Goal: Find specific fact: Find specific fact

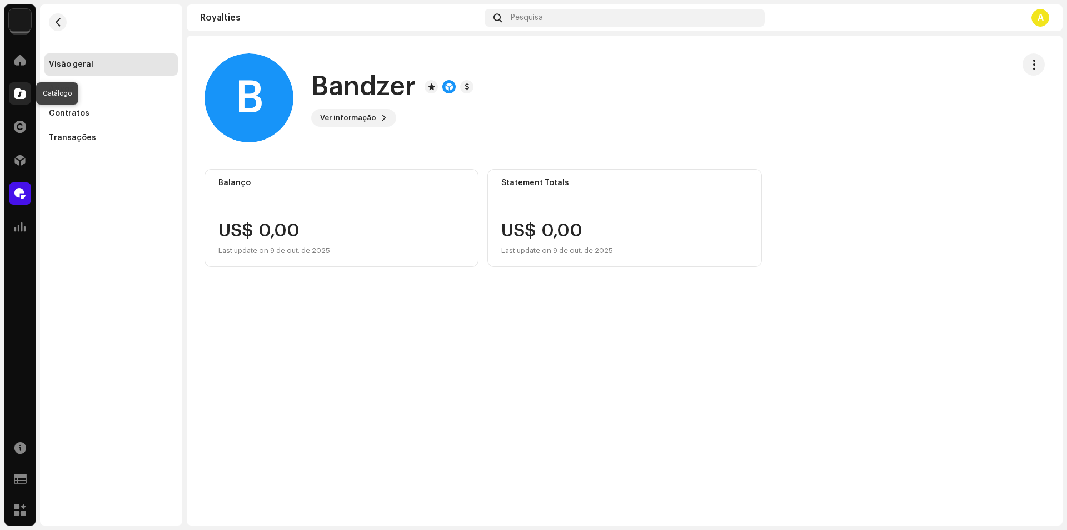
click at [17, 92] on span at bounding box center [19, 93] width 11 height 9
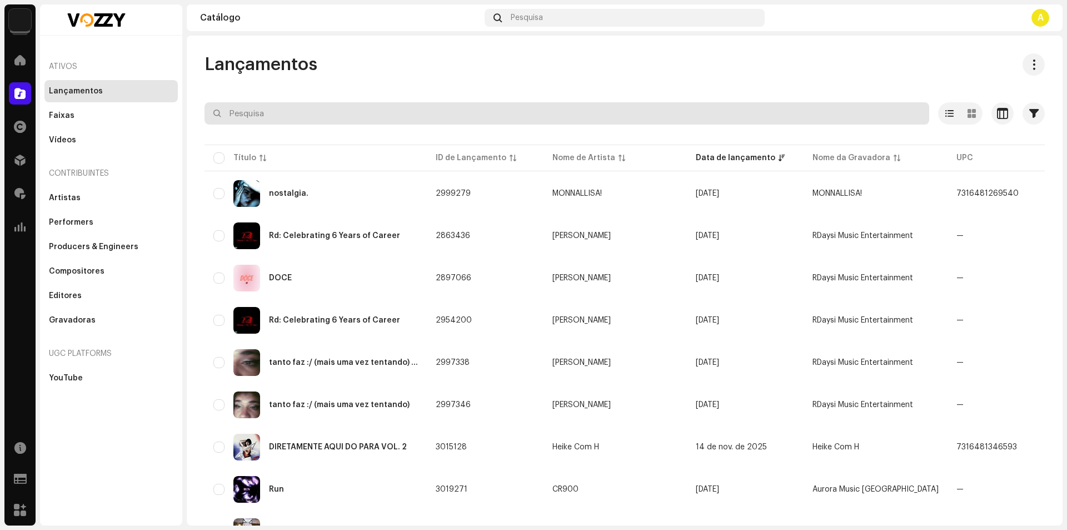
click at [247, 113] on input "text" at bounding box center [566, 113] width 725 height 22
paste input "7316480833292"
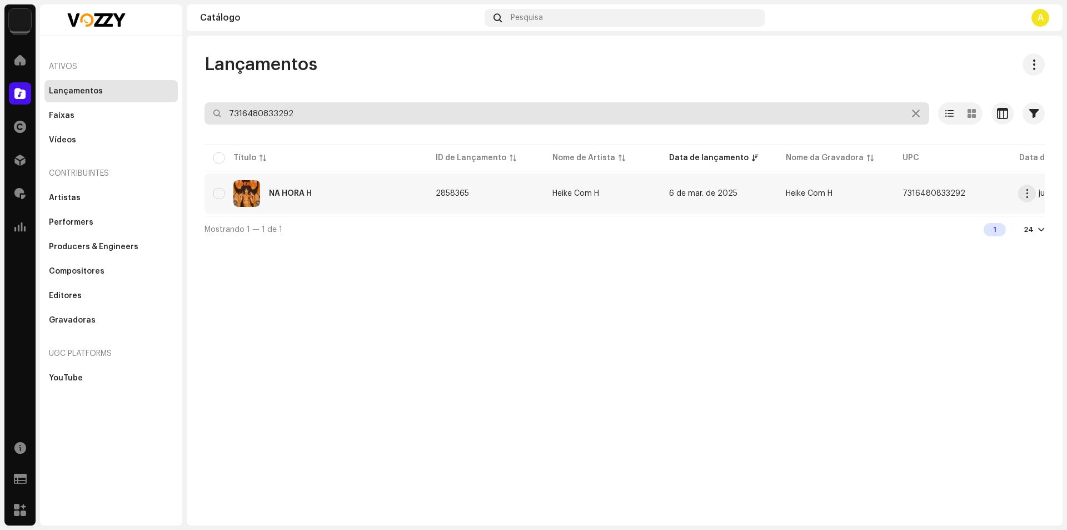
type input "7316480833292"
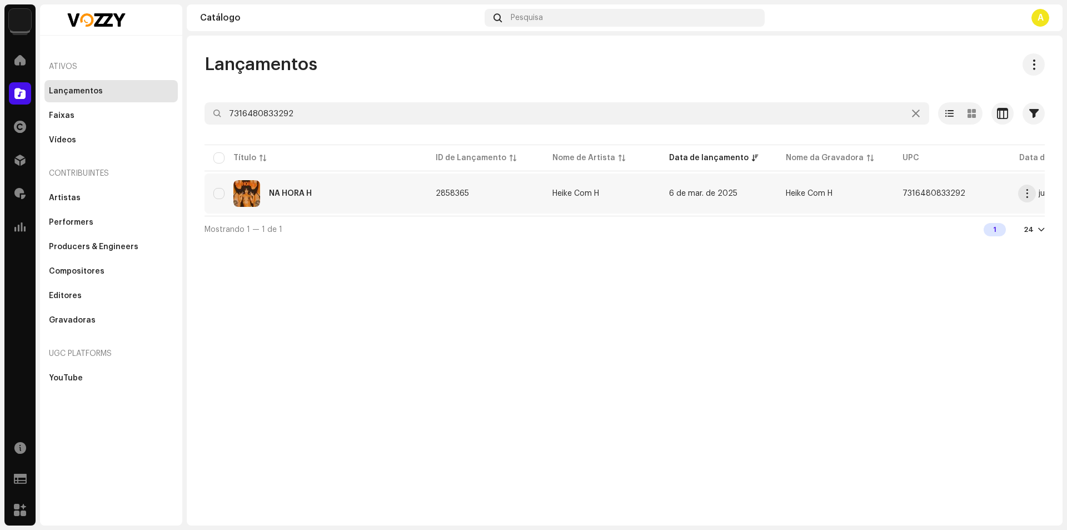
click at [333, 181] on div "NA HORA H" at bounding box center [315, 193] width 204 height 27
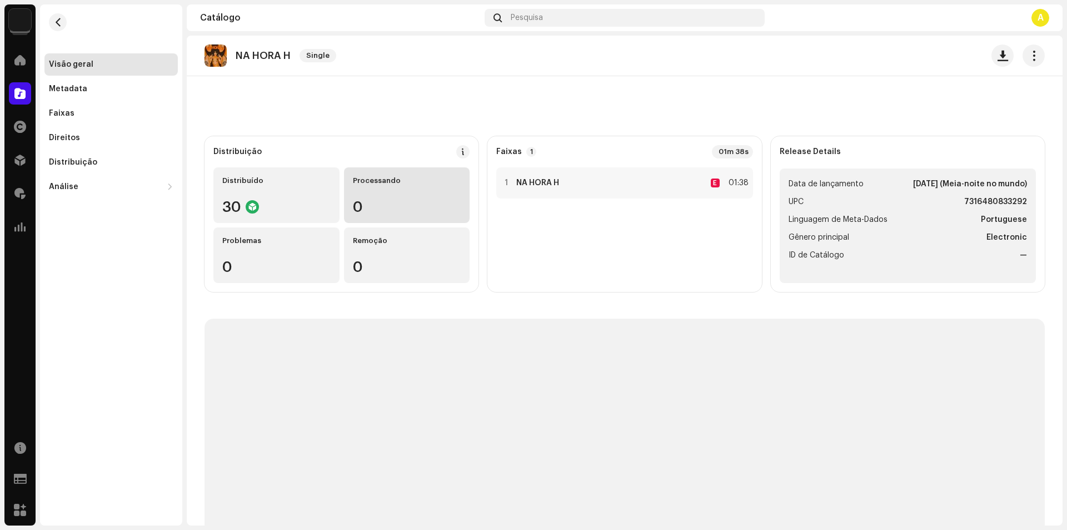
scroll to position [66, 0]
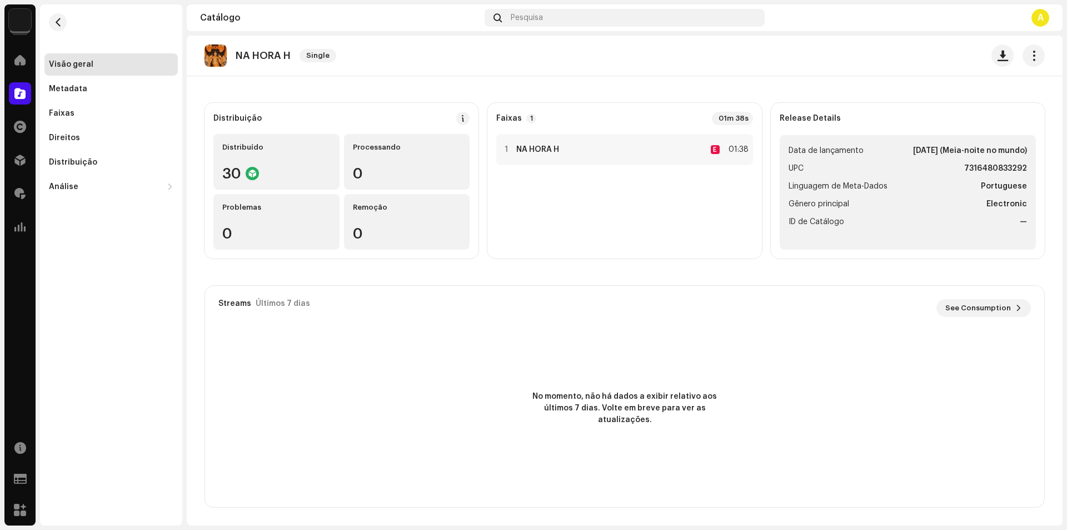
click at [81, 125] on div "Visão geral Metadata Faixas Direitos Distribuição Análise Consumo Engagement Geo" at bounding box center [110, 125] width 133 height 144
click at [83, 192] on div "Análise" at bounding box center [110, 187] width 133 height 22
click at [127, 216] on div "Consumo" at bounding box center [110, 211] width 133 height 22
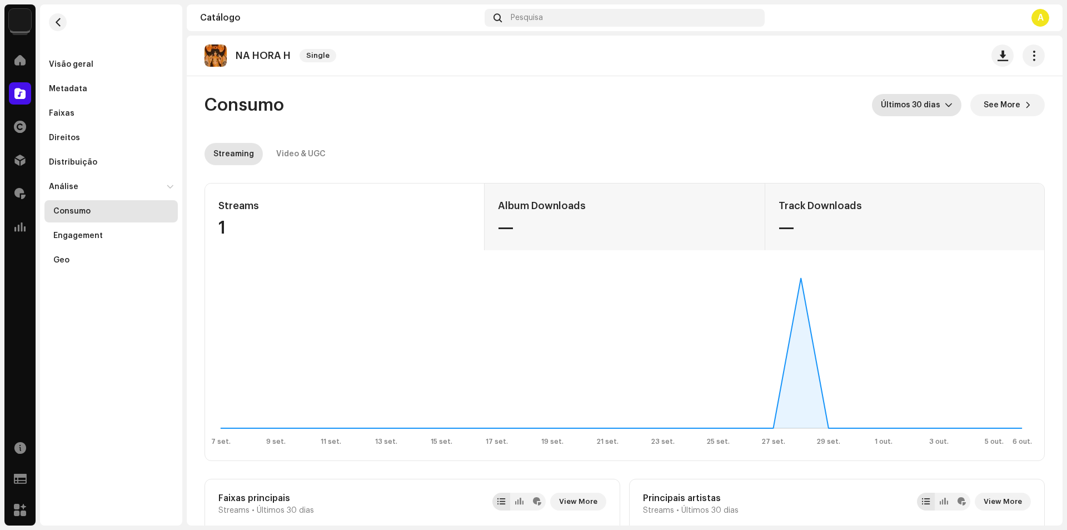
click at [932, 107] on span "Últimos 30 dias" at bounding box center [913, 105] width 64 height 22
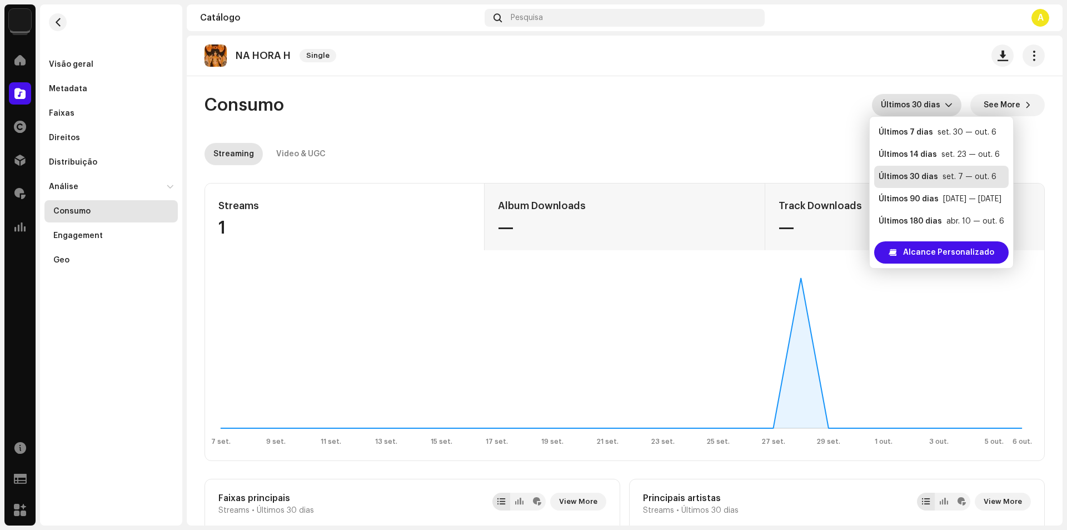
scroll to position [18, 0]
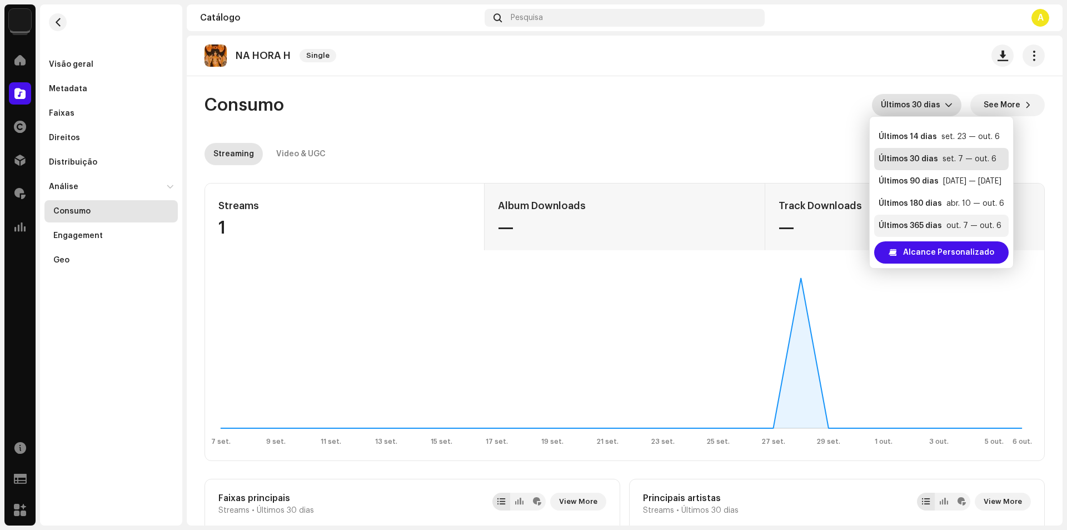
click at [934, 229] on div "Últimos 365 dias" at bounding box center [909, 225] width 63 height 11
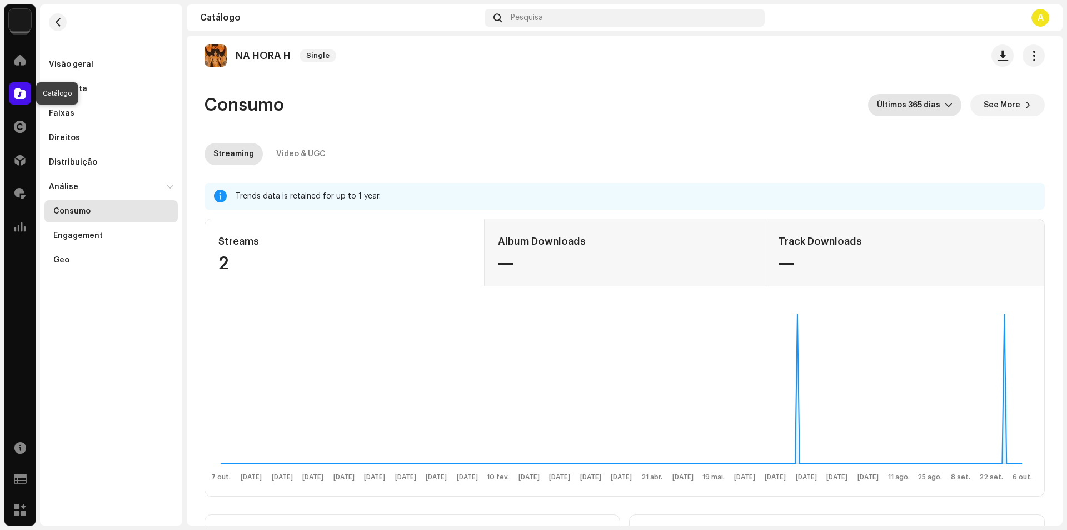
click at [28, 95] on div at bounding box center [20, 93] width 22 height 22
click at [27, 95] on div at bounding box center [20, 93] width 22 height 22
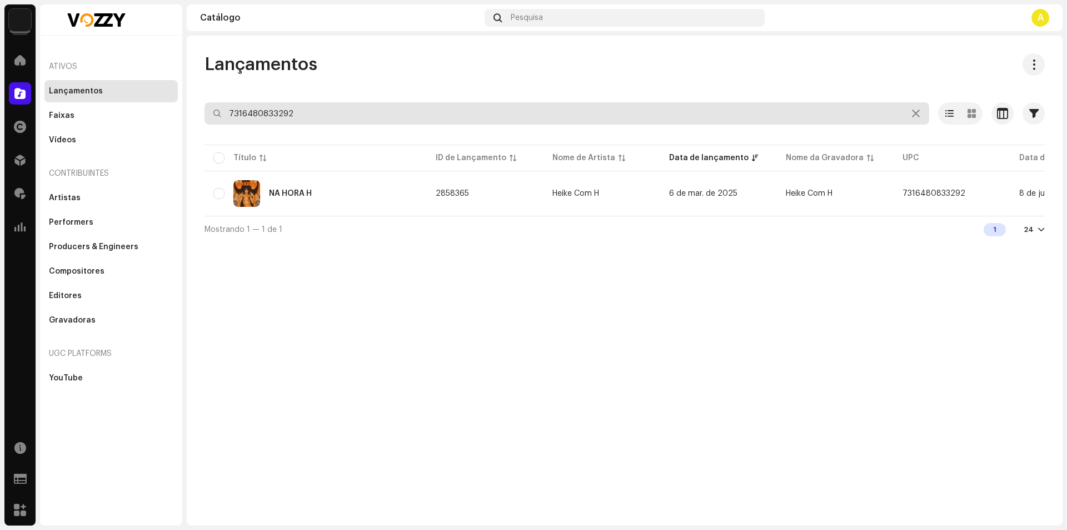
click at [314, 107] on input "7316480833292" at bounding box center [566, 113] width 725 height 22
type input "vida longa ao rock"
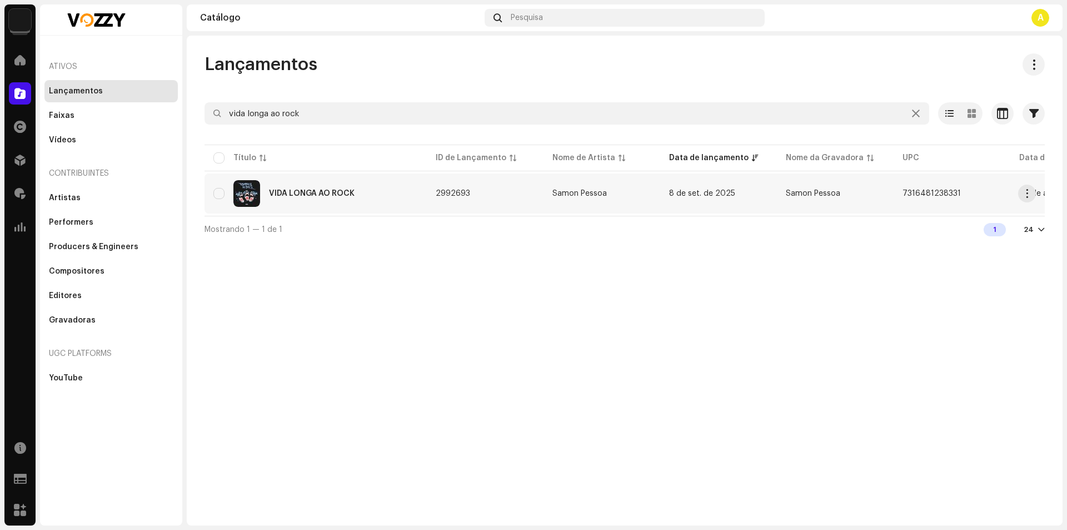
drag, startPoint x: 429, startPoint y: 192, endPoint x: 468, endPoint y: 190, distance: 38.9
click at [468, 190] on td "2992693" at bounding box center [485, 193] width 117 height 40
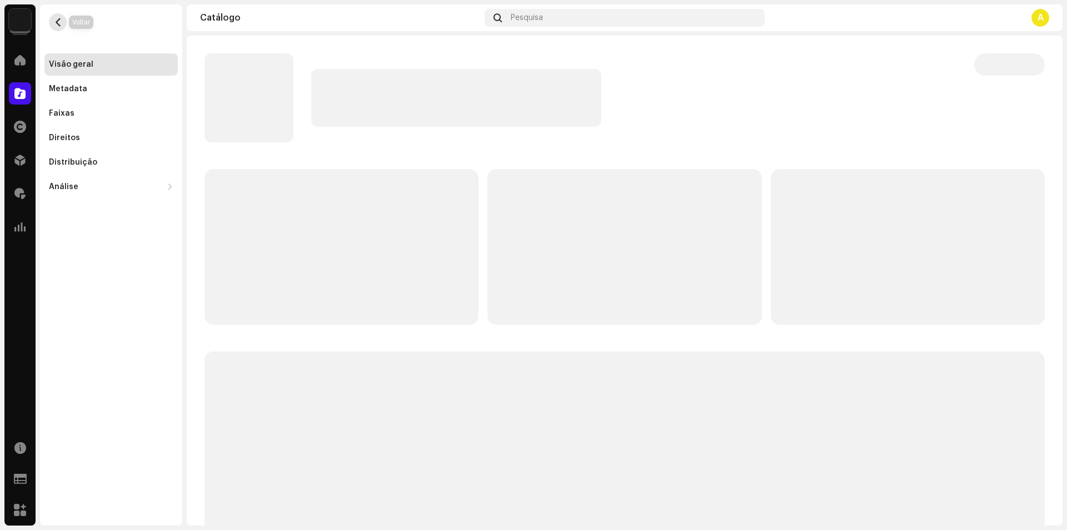
click at [56, 27] on button "button" at bounding box center [58, 22] width 18 height 18
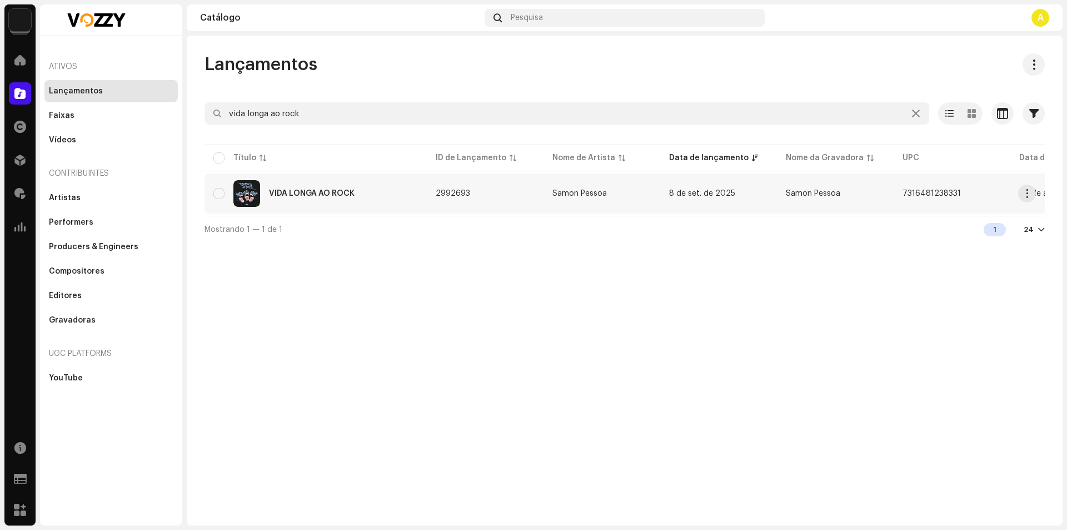
click at [395, 196] on div "VIDA LONGA AO ROCK" at bounding box center [315, 193] width 204 height 27
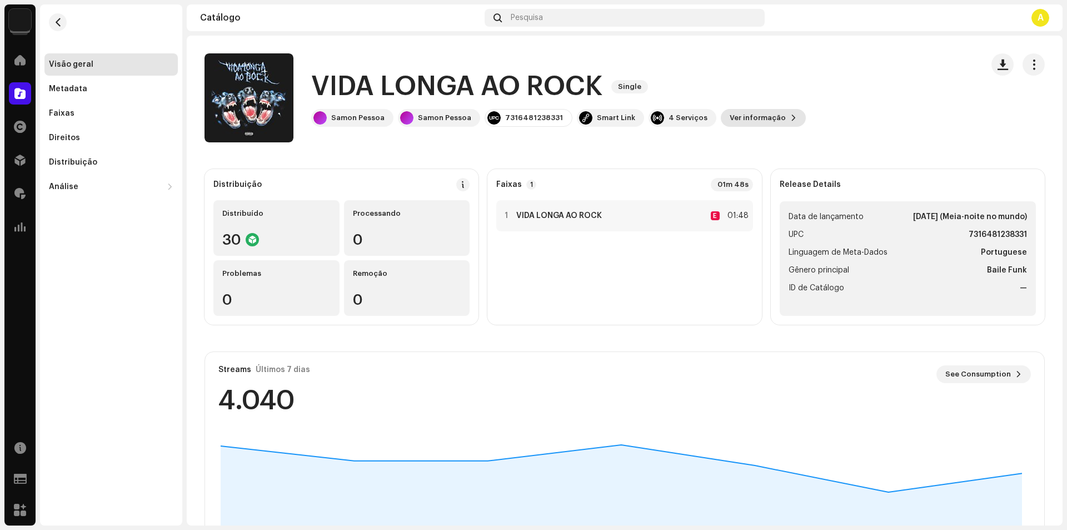
click at [747, 125] on span "Ver informação" at bounding box center [758, 118] width 56 height 22
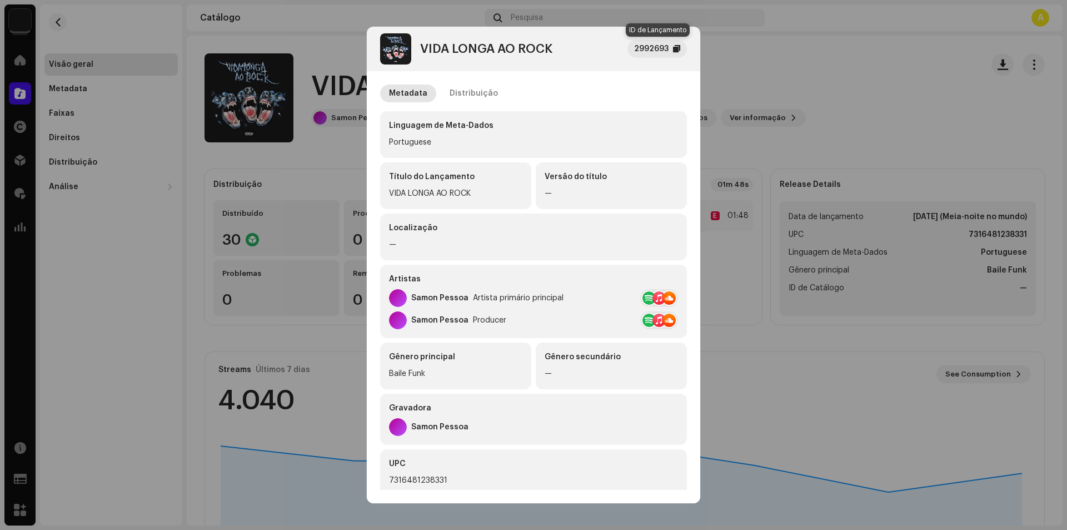
drag, startPoint x: 661, startPoint y: 41, endPoint x: 657, endPoint y: 46, distance: 6.0
click at [657, 46] on div "2992693" at bounding box center [656, 49] width 59 height 18
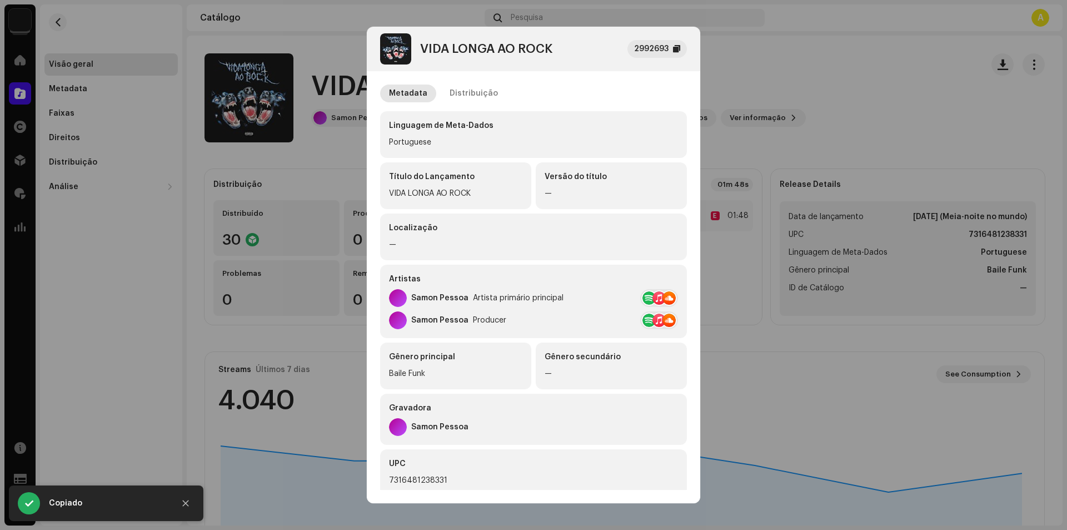
click at [657, 46] on div "2992693" at bounding box center [651, 48] width 34 height 13
copy div "2992693"
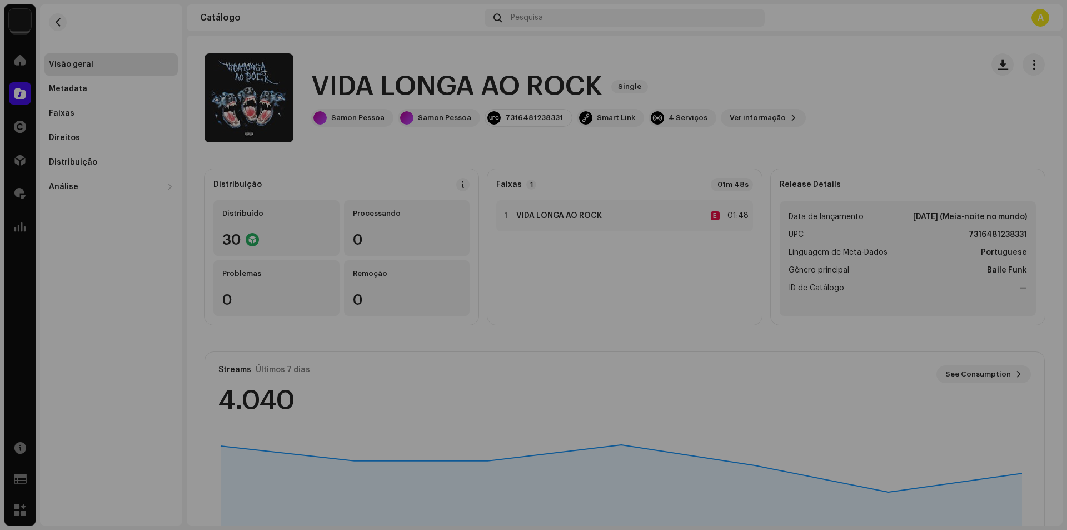
click at [806, 73] on div "VIDA LONGA AO ROCK 2992693 Metadata Distribuição Linguagem de Meta-Dados Portug…" at bounding box center [533, 265] width 1067 height 530
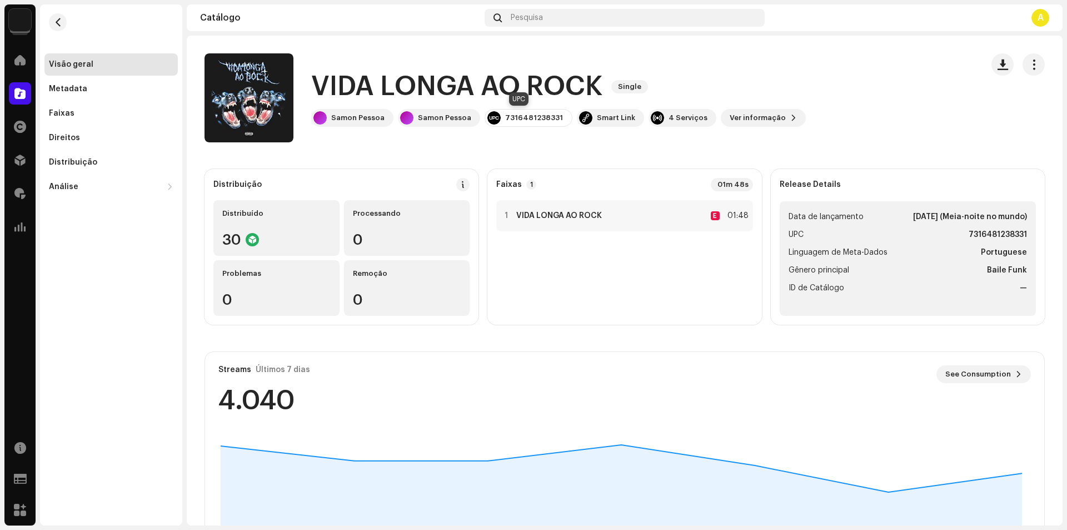
click at [520, 119] on div "7316481238331" at bounding box center [534, 117] width 58 height 9
click at [542, 115] on div "7316481238331" at bounding box center [534, 117] width 58 height 9
click at [542, 122] on div "7316481238331" at bounding box center [534, 117] width 58 height 9
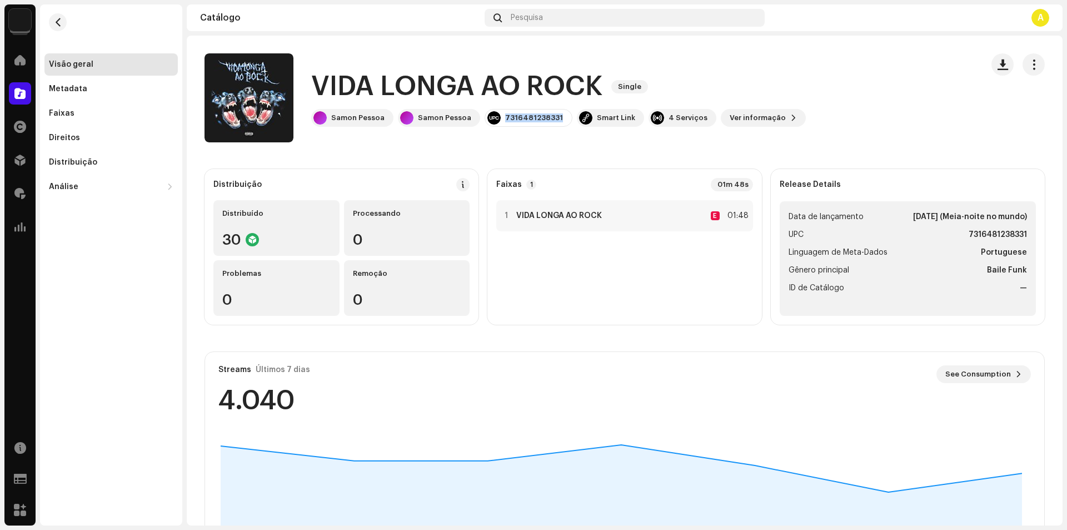
click at [542, 122] on div "7316481238331" at bounding box center [534, 117] width 58 height 9
copy div "7316481238331"
